Goal: Transaction & Acquisition: Purchase product/service

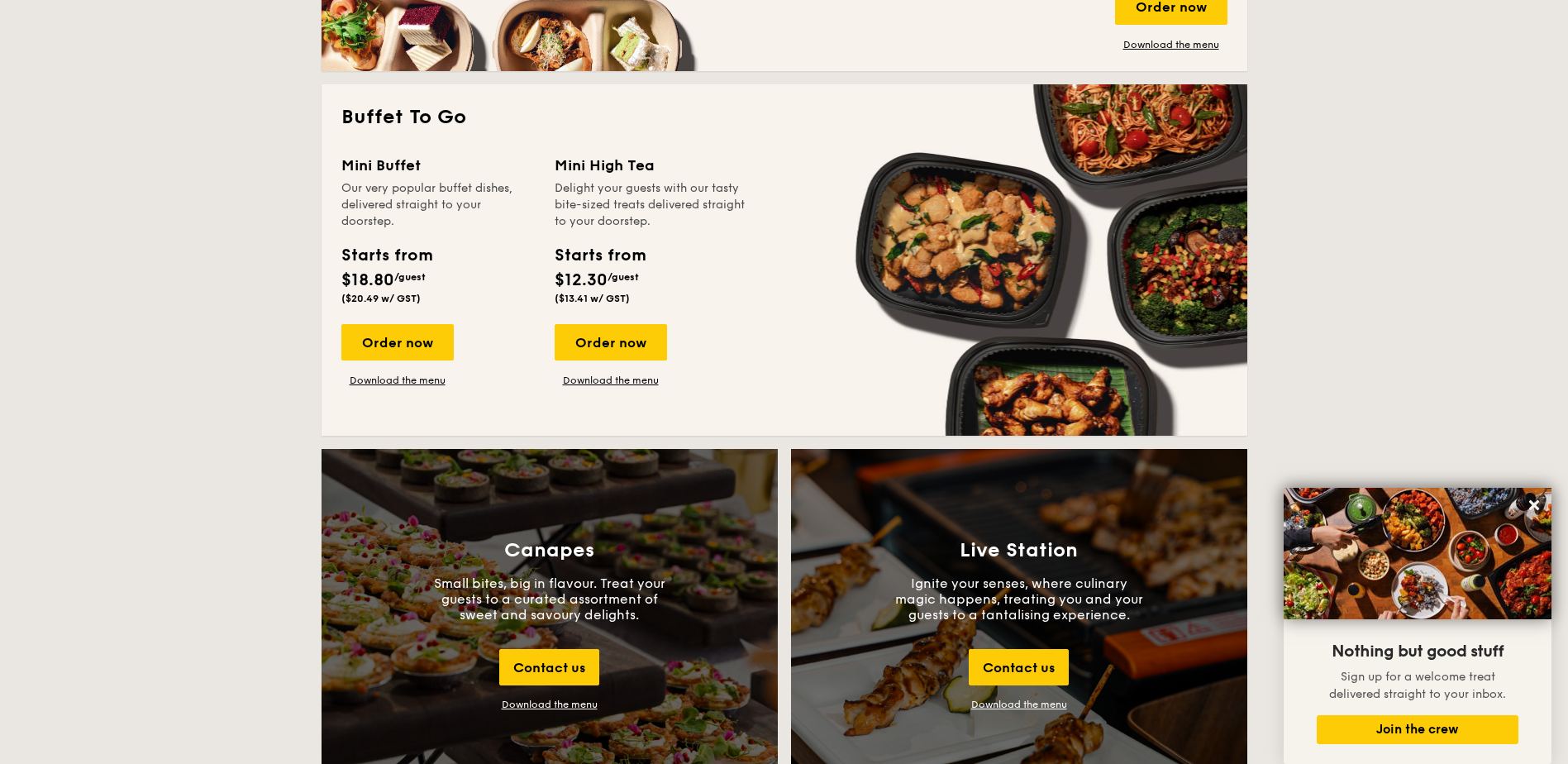
scroll to position [1405, 0]
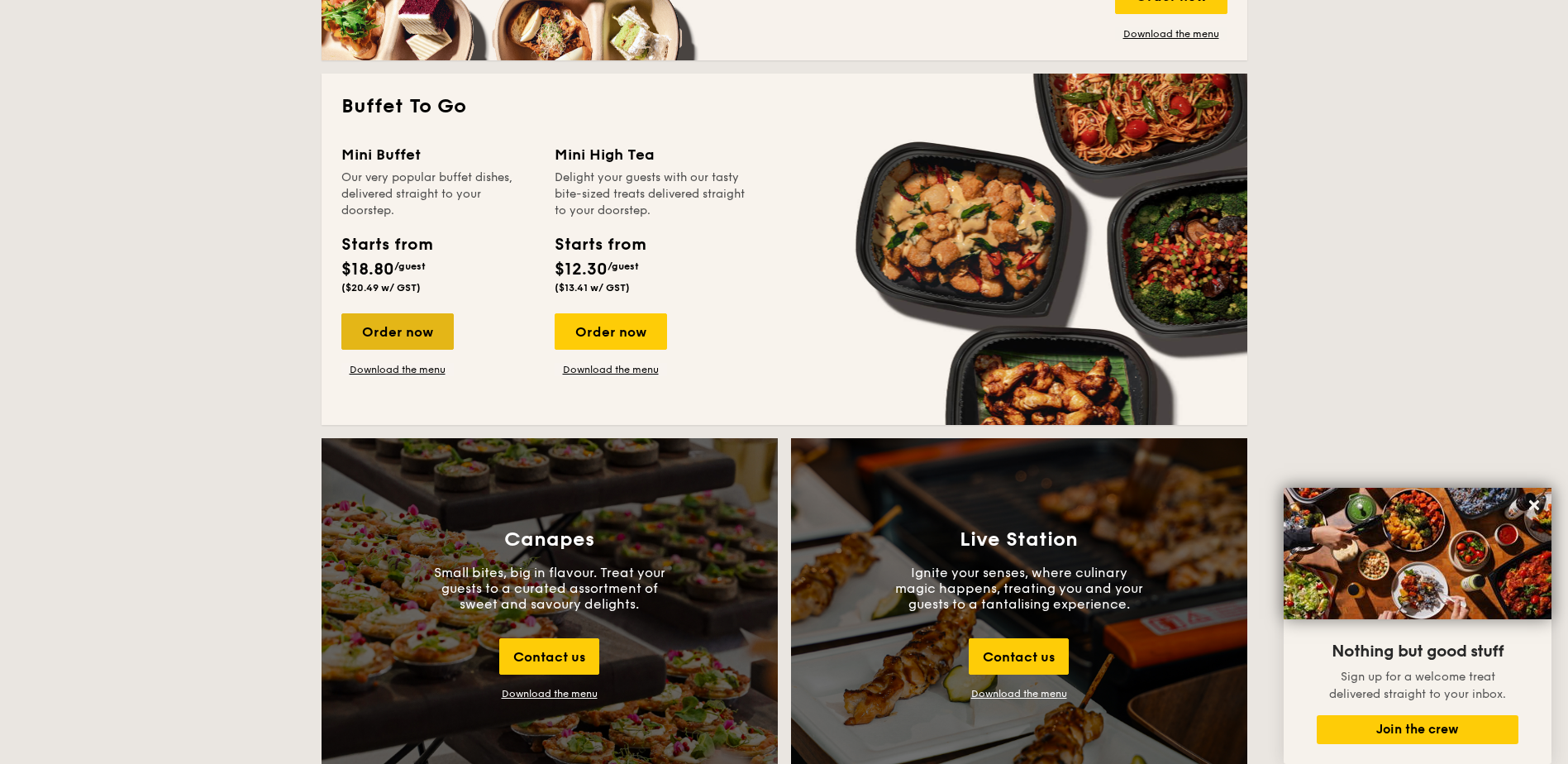
click at [436, 340] on div "Order now" at bounding box center [397, 331] width 112 height 37
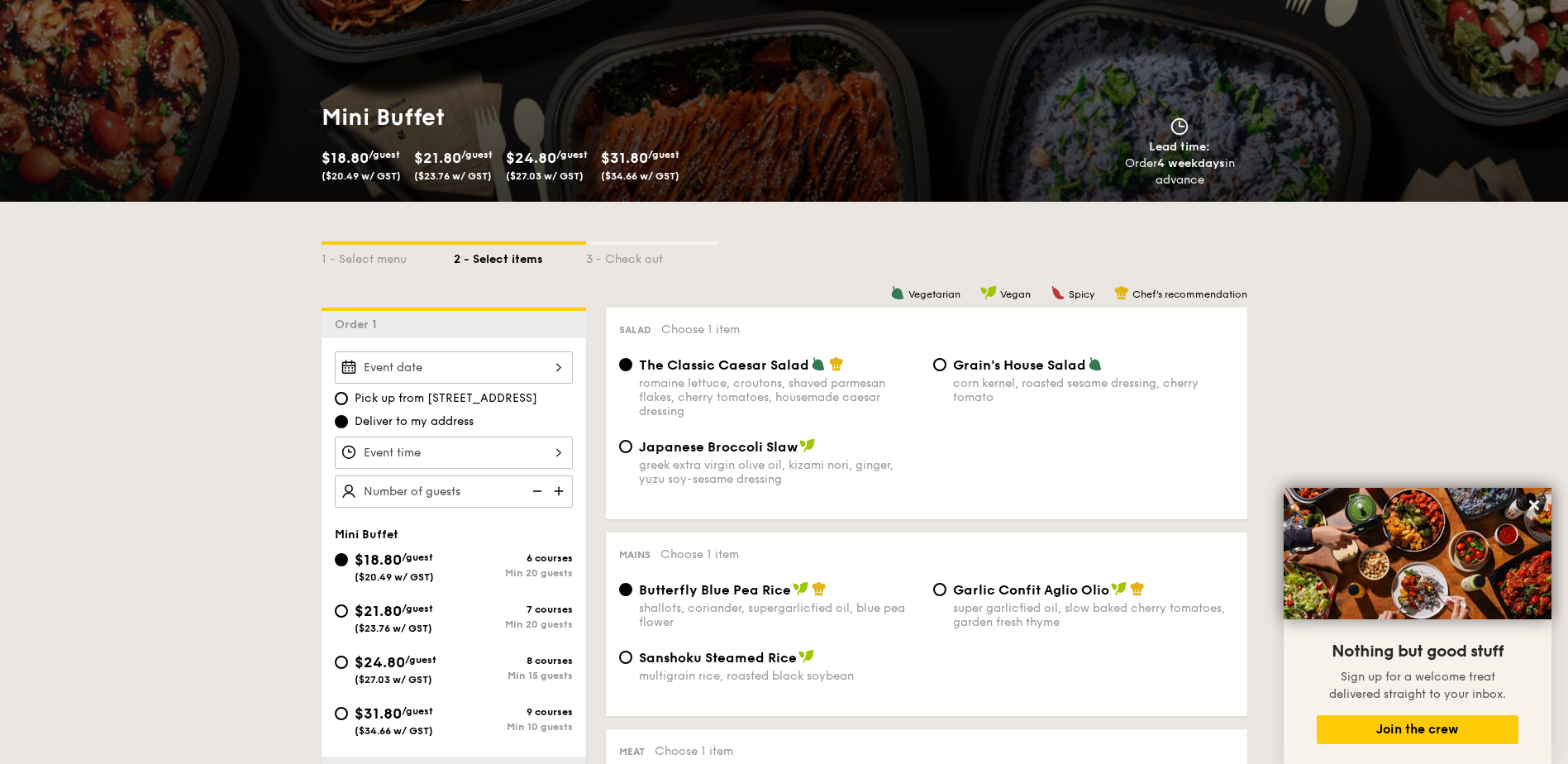
scroll to position [165, 0]
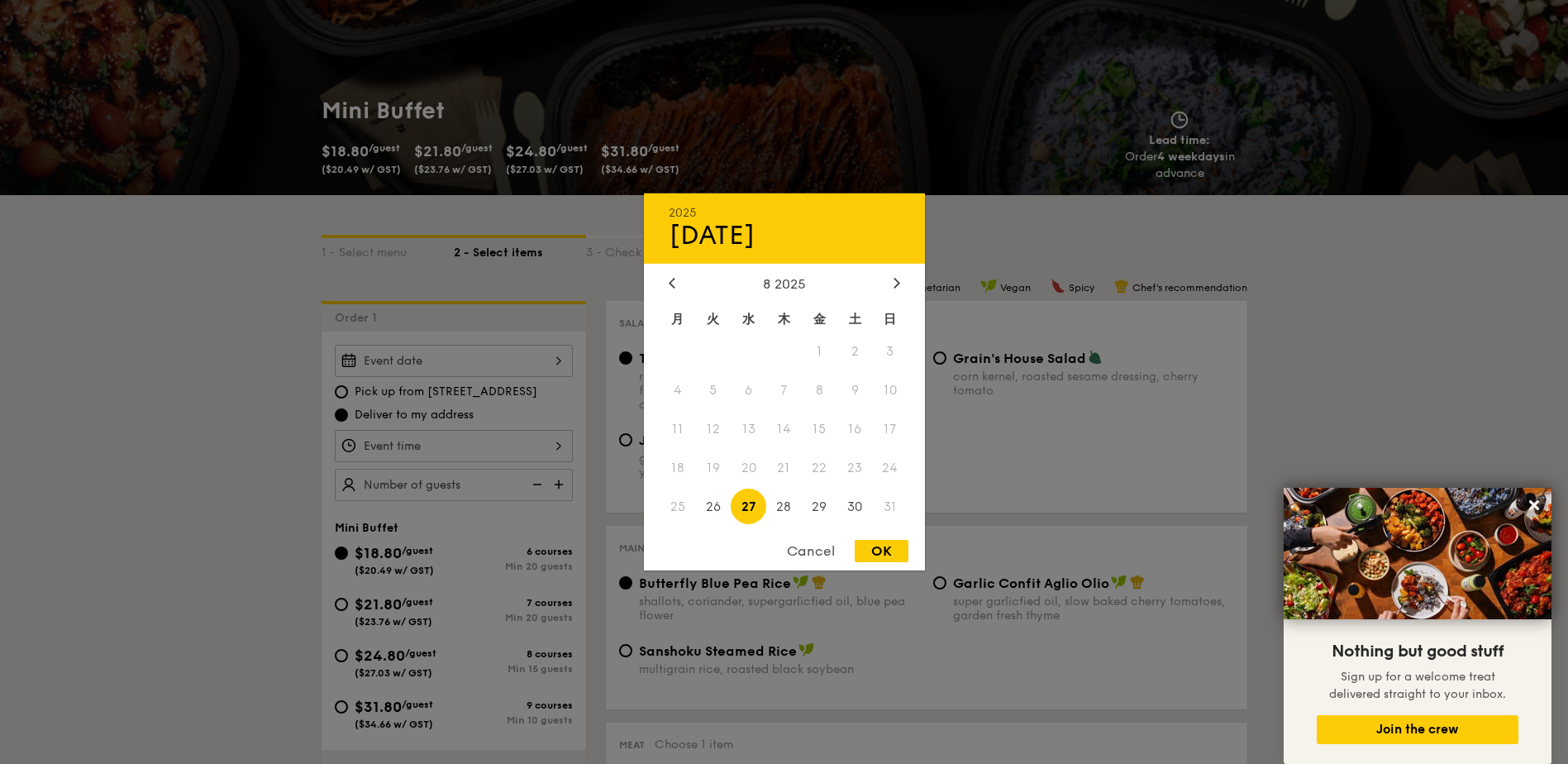
click at [479, 374] on div "[DATE] 8 2025 月 火 水 木 金 土 日 1 2 3 4 5 6 7 8 9 10 11 12 13 14 15 16 17 18 19 20 …" at bounding box center [453, 360] width 238 height 32
click at [901, 290] on div at bounding box center [897, 283] width 15 height 16
click at [851, 471] on span "27" at bounding box center [855, 467] width 36 height 36
click at [889, 471] on span "28" at bounding box center [890, 467] width 36 height 36
click at [883, 505] on span at bounding box center [890, 506] width 36 height 36
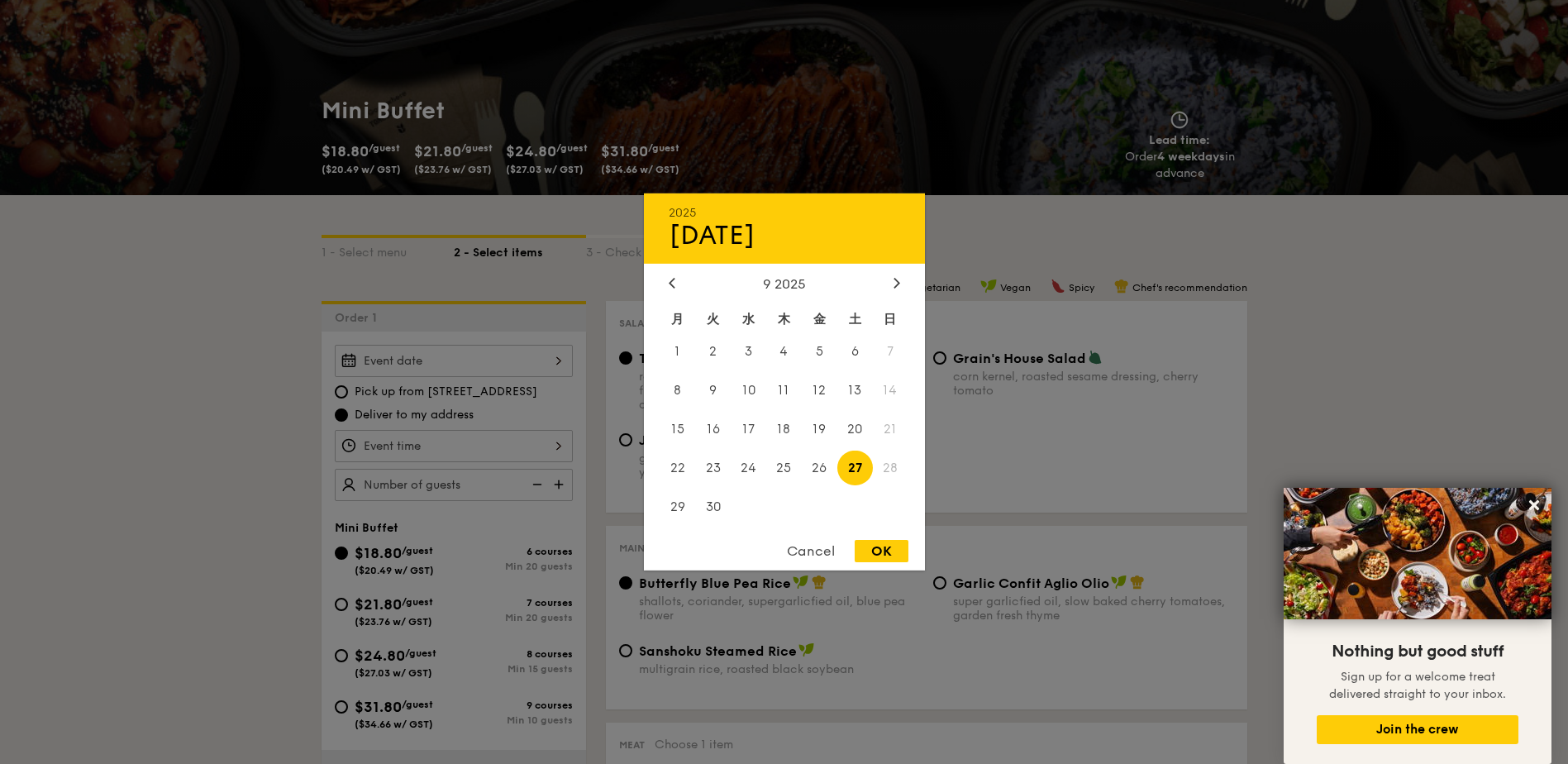
click at [807, 560] on div "Cancel" at bounding box center [811, 551] width 81 height 22
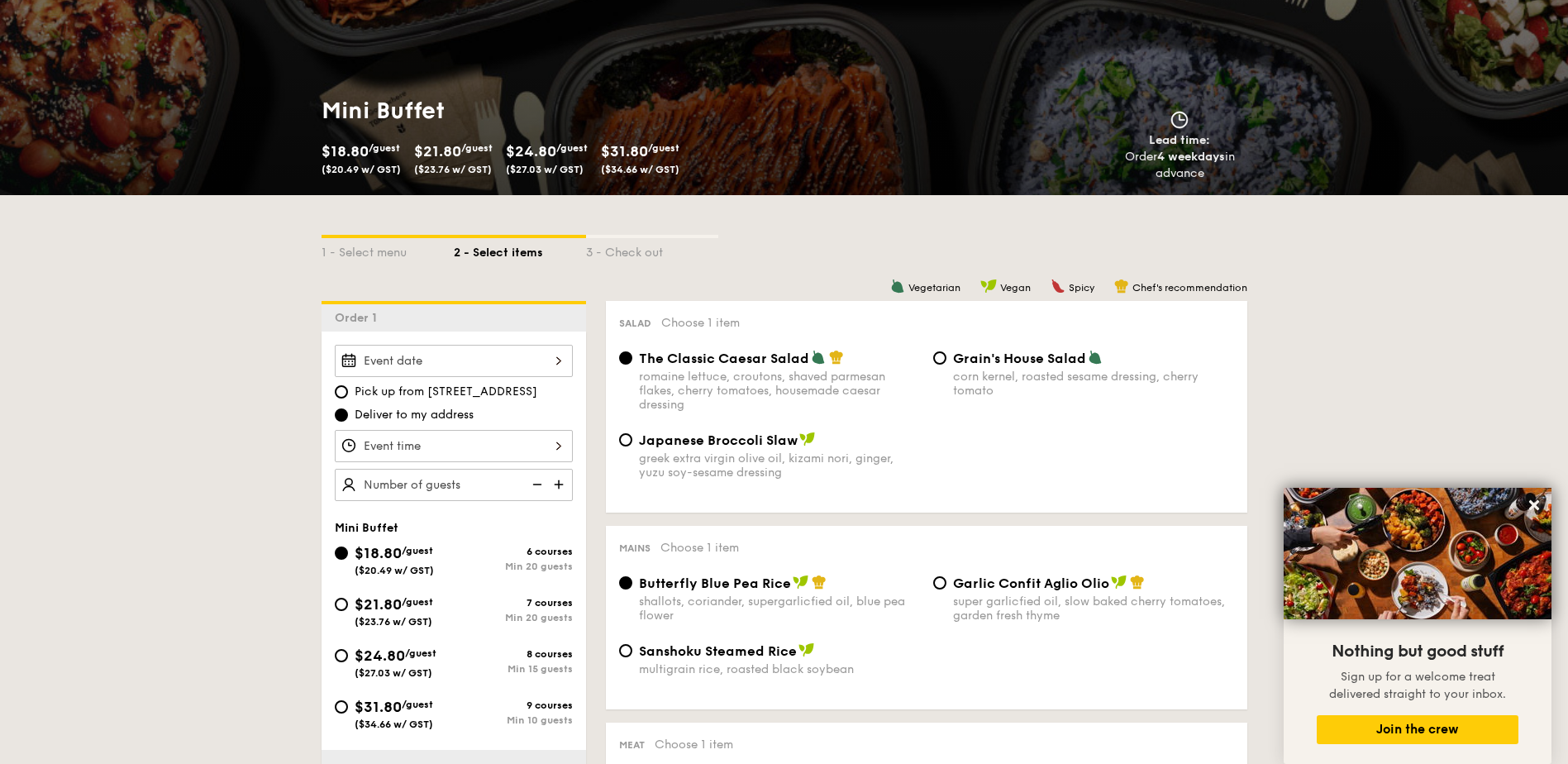
click at [541, 366] on div at bounding box center [453, 360] width 238 height 32
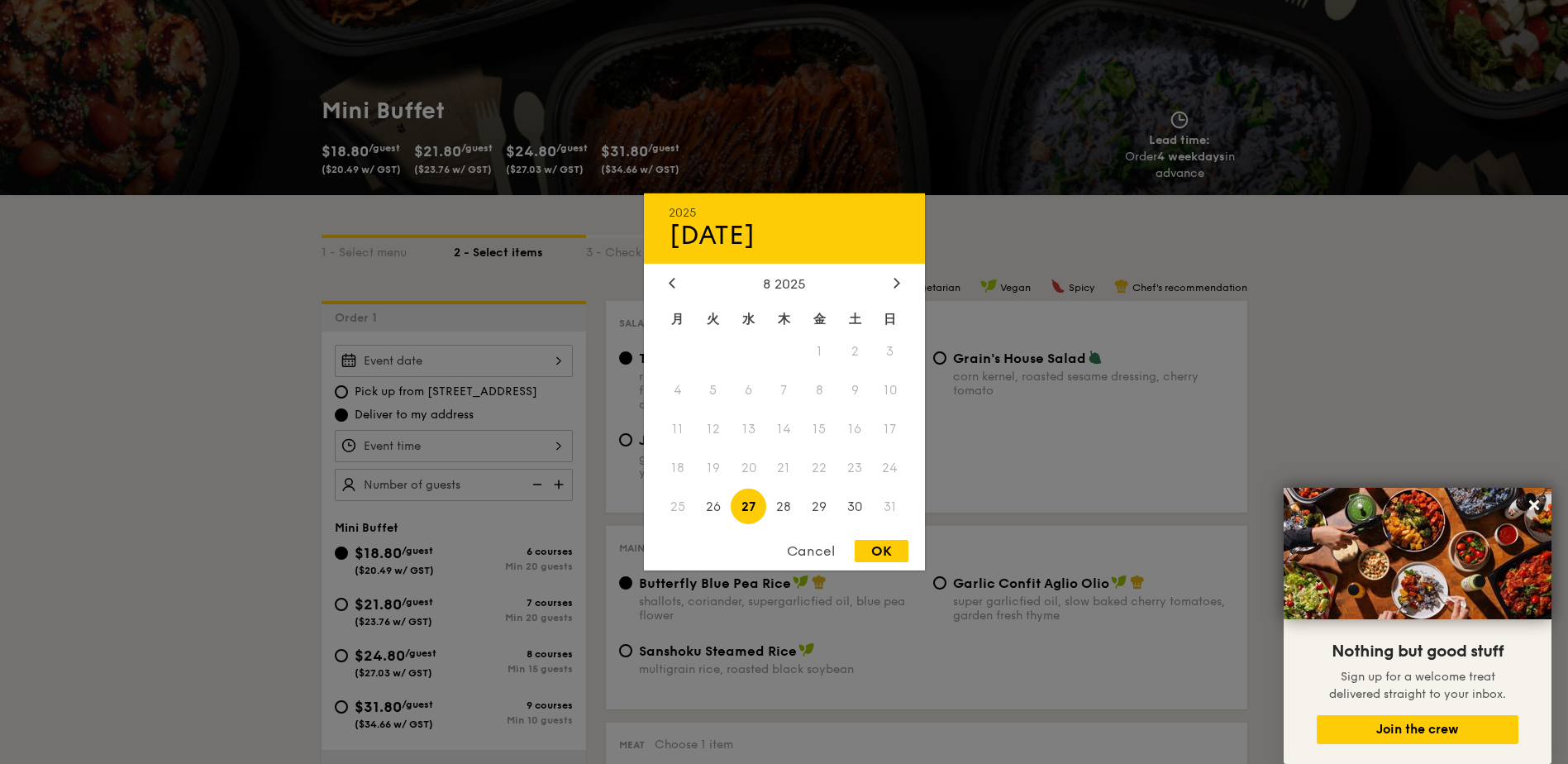
click at [891, 503] on span "31" at bounding box center [890, 506] width 36 height 36
click at [889, 506] on span "31" at bounding box center [890, 506] width 36 height 36
click at [820, 556] on div "Cancel" at bounding box center [811, 551] width 81 height 22
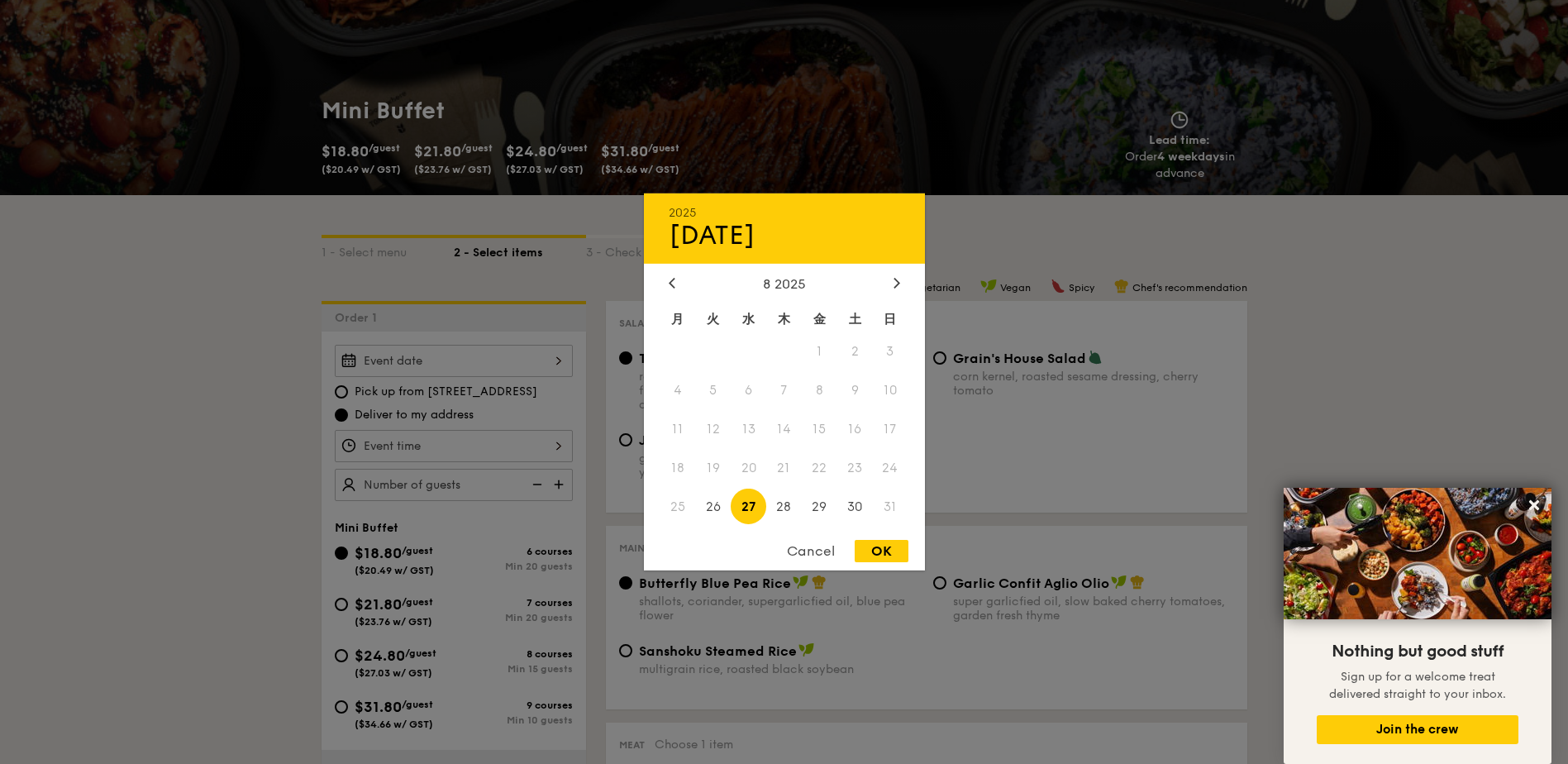
click at [480, 360] on div "[DATE] 8 2025 月 火 水 木 金 土 日 1 2 3 4 5 6 7 8 9 10 11 12 13 14 15 16 17 18 19 20 …" at bounding box center [453, 360] width 238 height 32
click at [894, 281] on icon at bounding box center [897, 282] width 7 height 11
click at [895, 399] on span "14" at bounding box center [890, 390] width 36 height 36
click at [812, 552] on div "Cancel" at bounding box center [811, 551] width 81 height 22
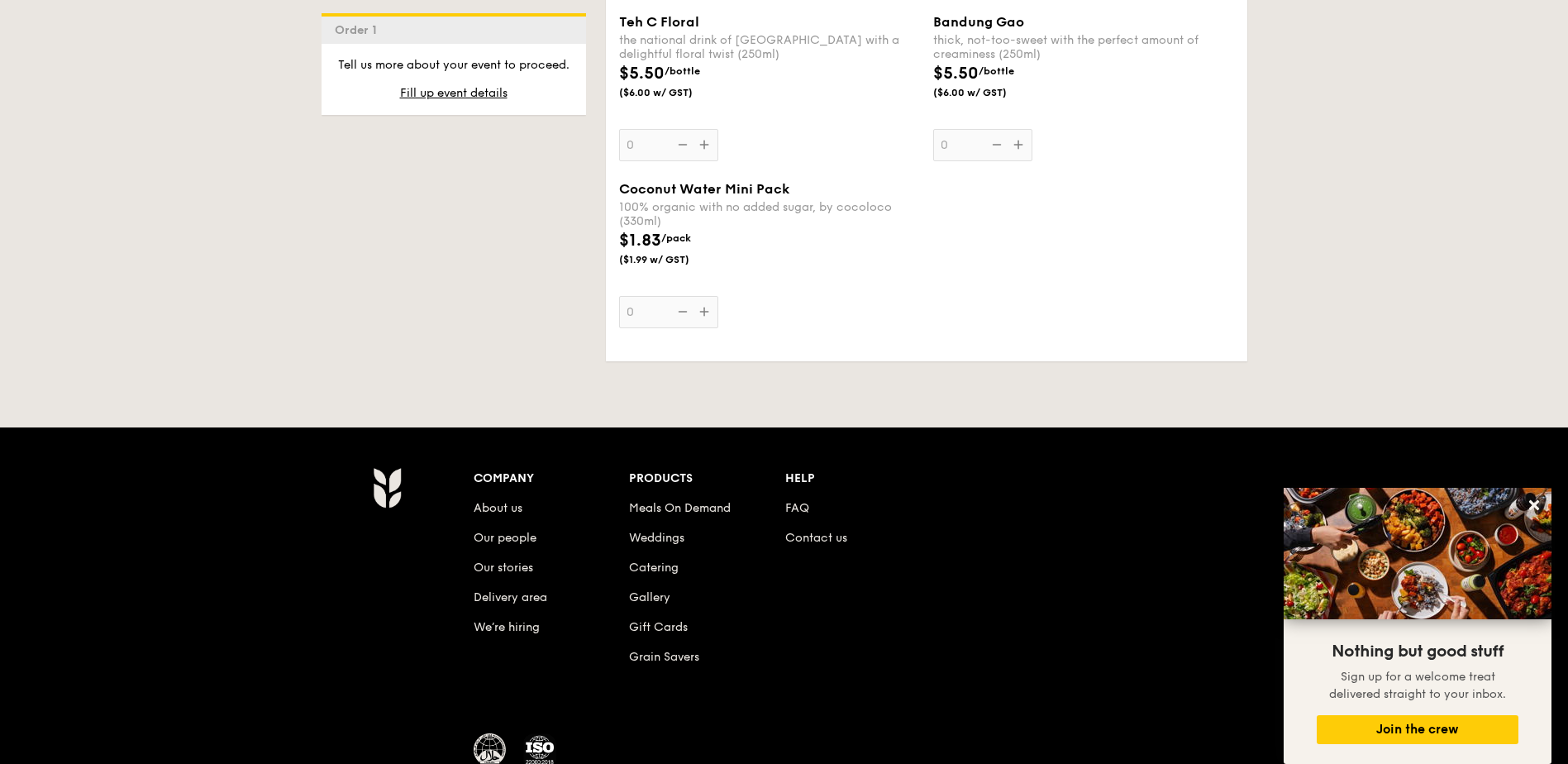
scroll to position [3422, 0]
